Goal: Navigation & Orientation: Find specific page/section

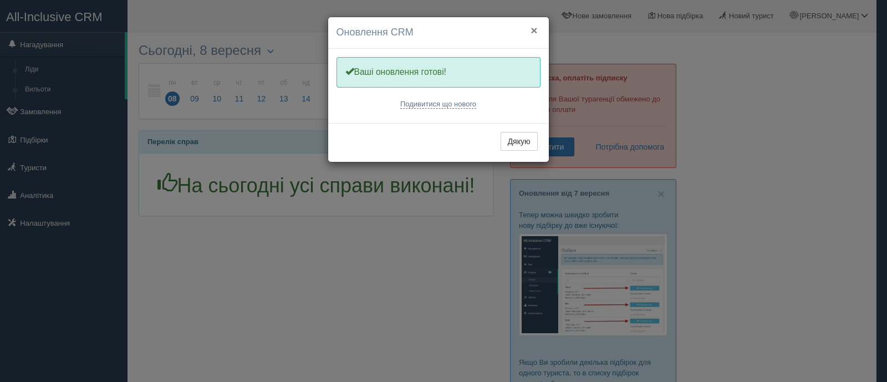
drag, startPoint x: 535, startPoint y: 30, endPoint x: 574, endPoint y: 53, distance: 44.7
click at [534, 30] on button "×" at bounding box center [533, 30] width 7 height 12
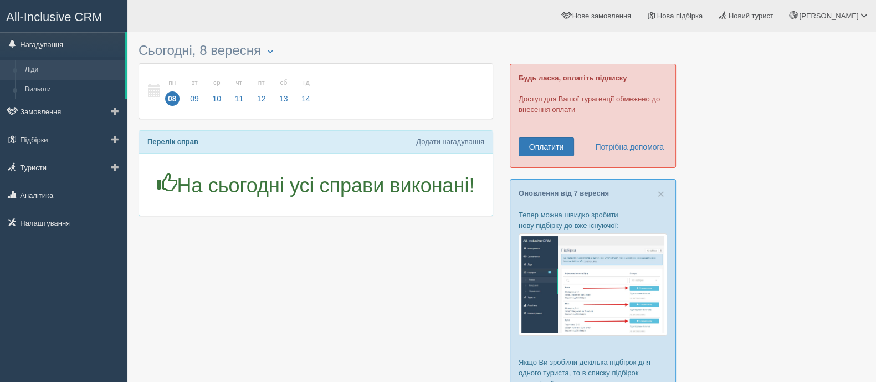
click at [51, 74] on link "Ліди" at bounding box center [72, 70] width 105 height 20
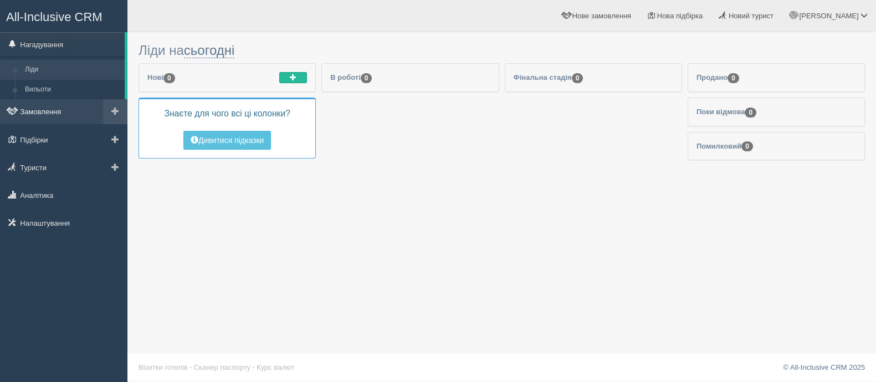
click at [49, 114] on link "Замовлення" at bounding box center [63, 111] width 127 height 24
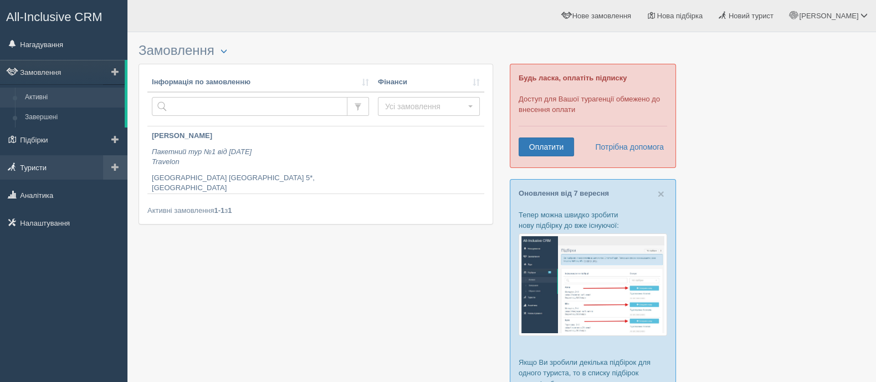
click at [42, 162] on link "Туристи" at bounding box center [63, 167] width 127 height 24
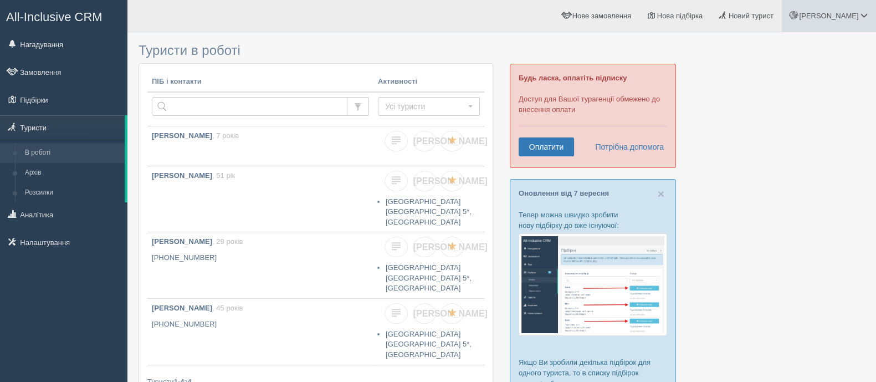
click at [864, 18] on span at bounding box center [864, 15] width 7 height 7
click at [819, 50] on link "Мій профіль" at bounding box center [815, 50] width 121 height 24
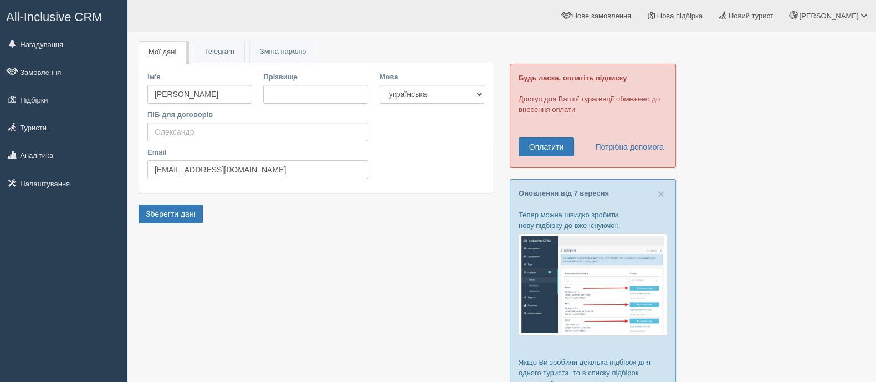
click at [71, 16] on span "All-Inclusive CRM" at bounding box center [54, 17] width 96 height 14
